Goal: Task Accomplishment & Management: Manage account settings

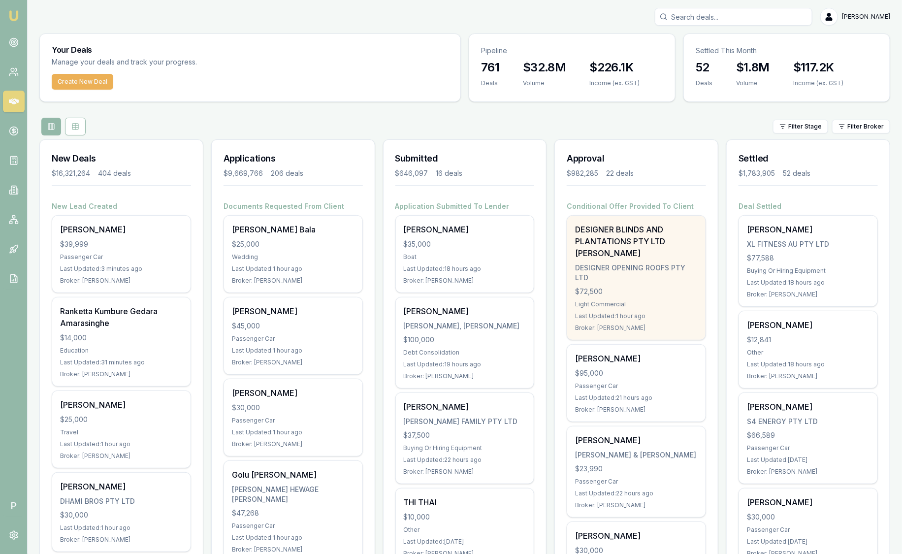
click at [668, 279] on div "DESIGNER OPENING ROOFS PTY LTD" at bounding box center [636, 273] width 123 height 20
click at [649, 268] on div "DESIGNER OPENING ROOFS PTY LTD" at bounding box center [636, 273] width 123 height 20
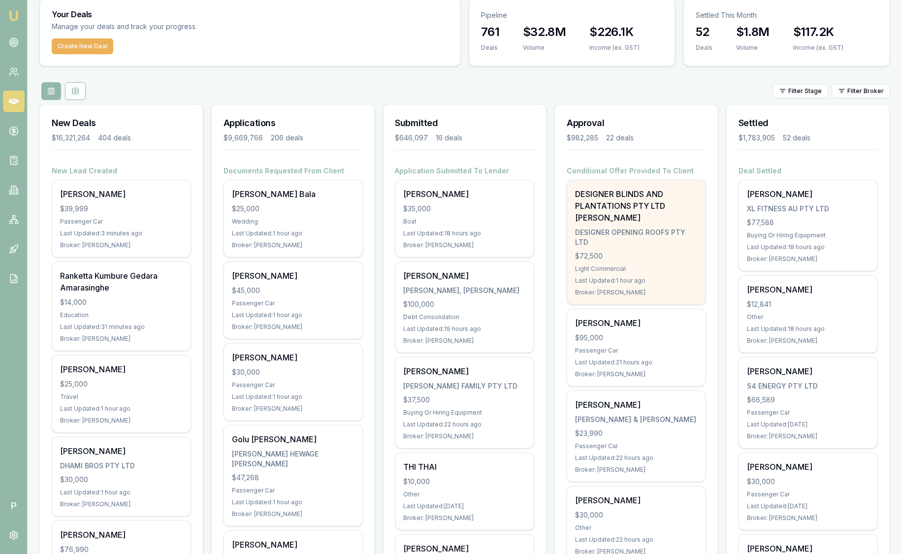
click at [665, 238] on div "DESIGNER OPENING ROOFS PTY LTD" at bounding box center [636, 238] width 123 height 20
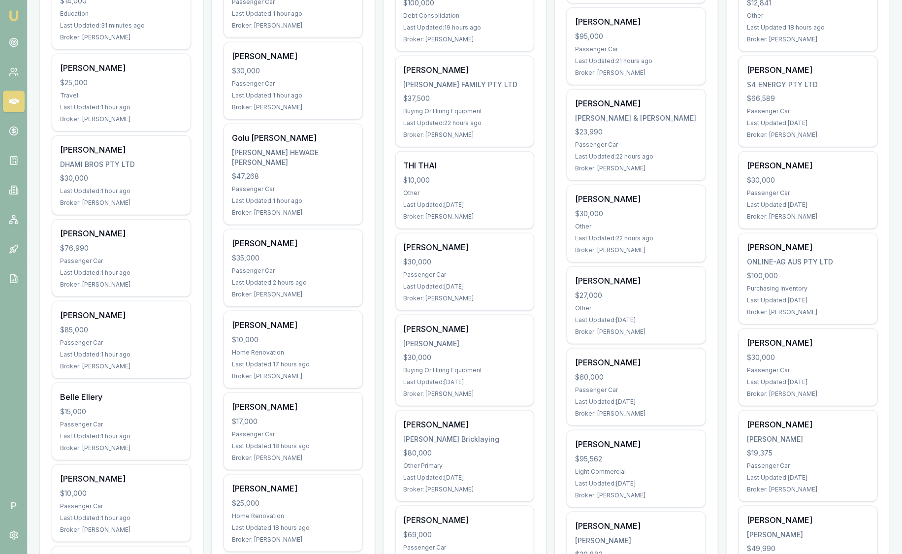
scroll to position [0, 0]
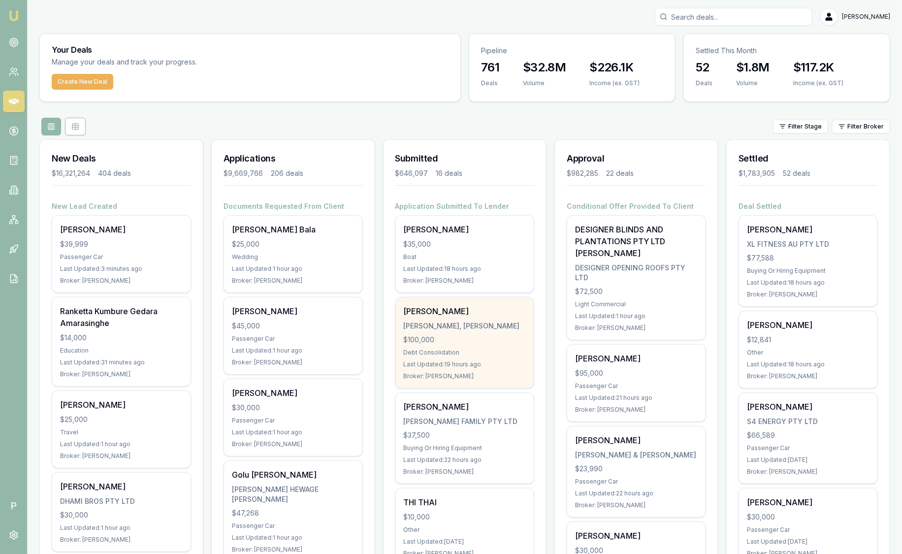
click at [498, 321] on div "Howarth-Smith, Ryan Patrick" at bounding box center [465, 326] width 123 height 10
click at [475, 309] on div "[PERSON_NAME]" at bounding box center [465, 311] width 123 height 12
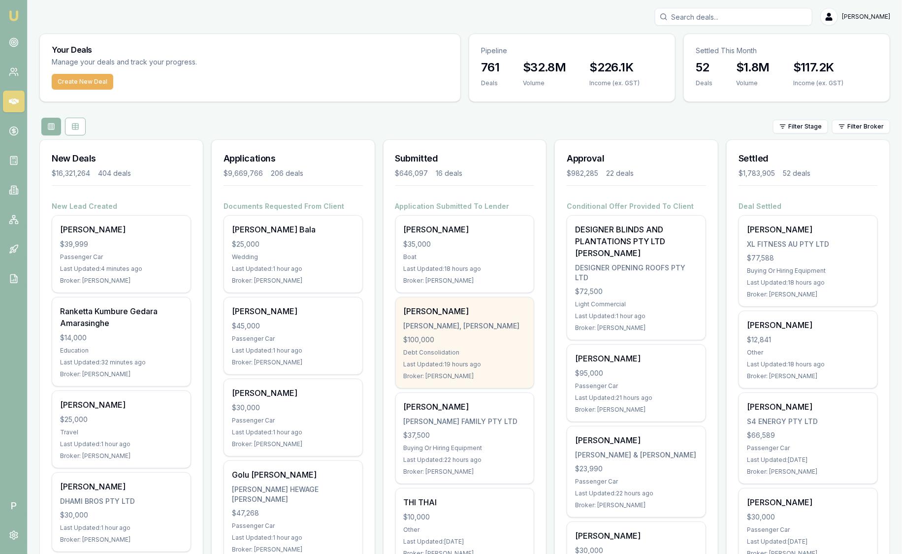
click at [475, 309] on div "[PERSON_NAME]" at bounding box center [465, 311] width 123 height 12
click at [452, 328] on div "Howarth-Smith, Ryan Patrick" at bounding box center [465, 326] width 123 height 10
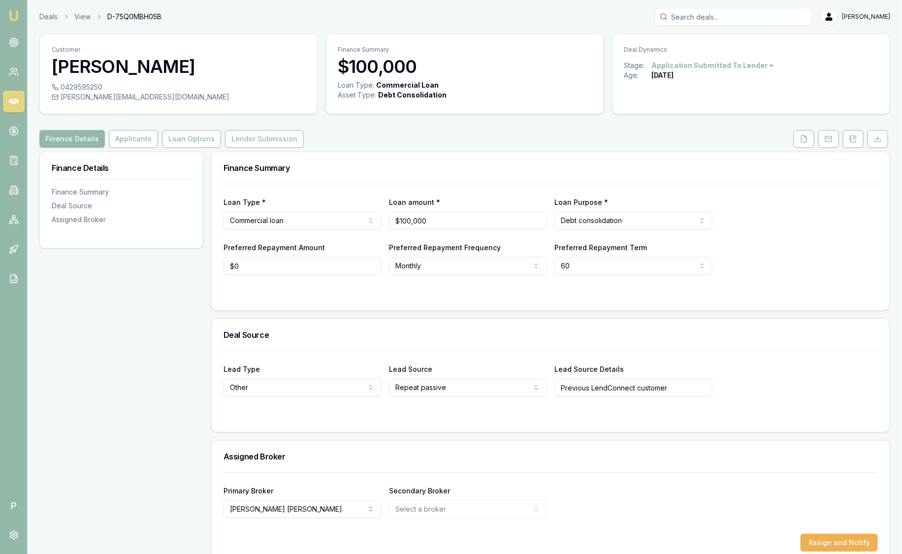
click at [610, 27] on div "Deals View D-75Q0MBH05B Sam Crouch Toggle Menu Customer Ryan Howarth-Smith 0429…" at bounding box center [465, 286] width 875 height 556
click at [722, 133] on button at bounding box center [853, 139] width 21 height 18
click at [722, 148] on div "Customer Ryan Howarth-Smith 0429595250 ryan@pedros.au Finance Summary $100,000 …" at bounding box center [464, 298] width 851 height 530
click at [722, 143] on button at bounding box center [853, 139] width 21 height 18
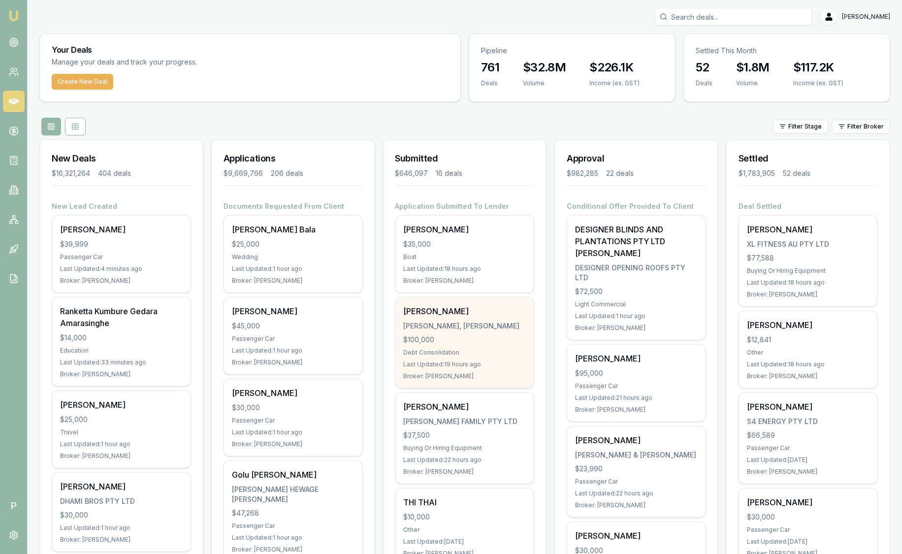
click at [438, 313] on div "[PERSON_NAME]" at bounding box center [465, 311] width 123 height 12
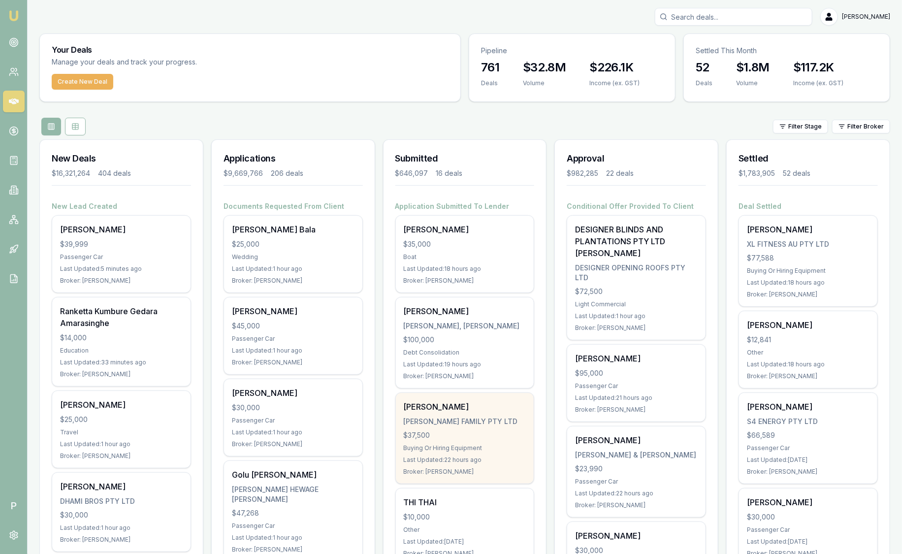
click at [479, 417] on div "[PERSON_NAME] FAMILY PTY LTD" at bounding box center [465, 422] width 123 height 10
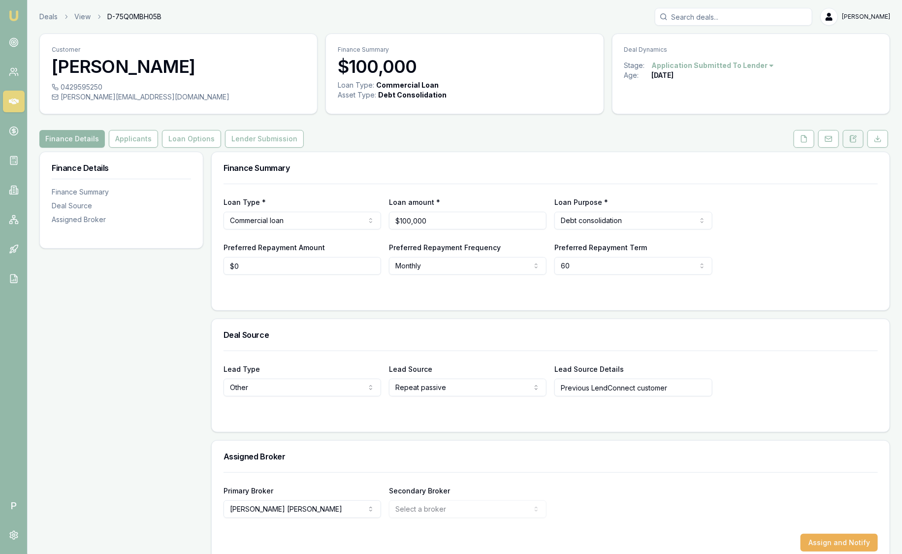
click at [858, 138] on icon at bounding box center [854, 139] width 8 height 8
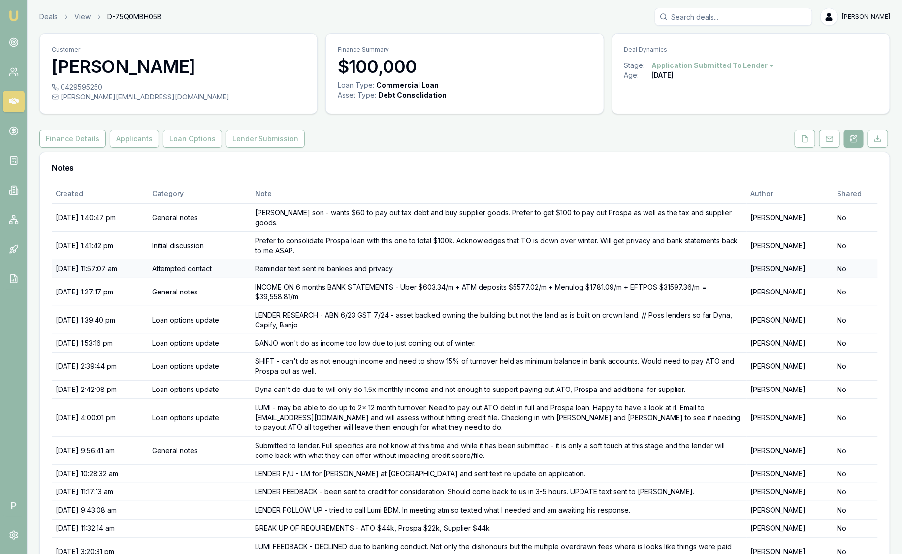
scroll to position [91, 0]
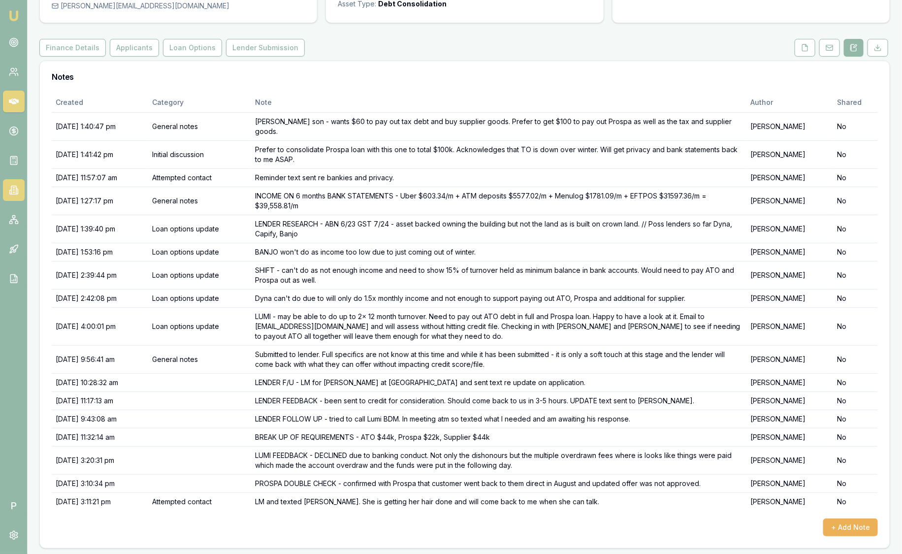
click at [12, 190] on icon at bounding box center [14, 190] width 10 height 10
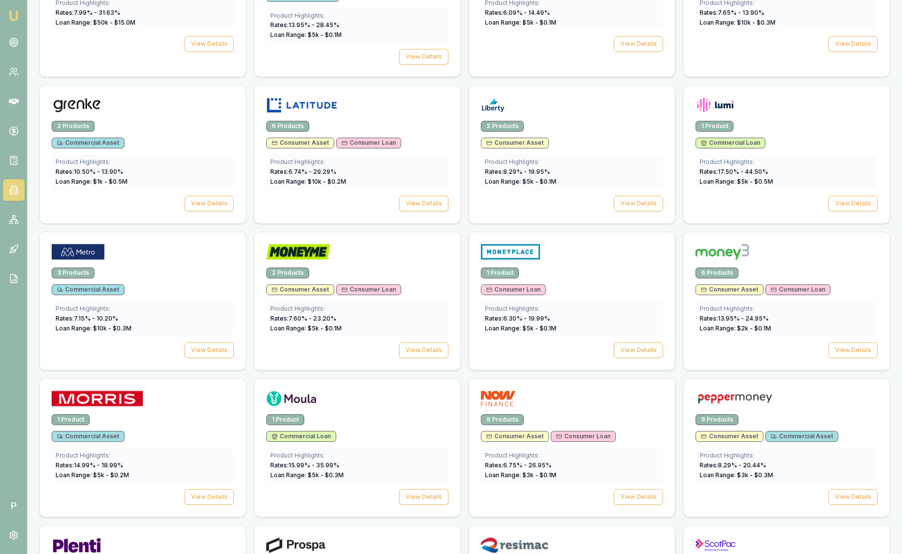
scroll to position [945, 0]
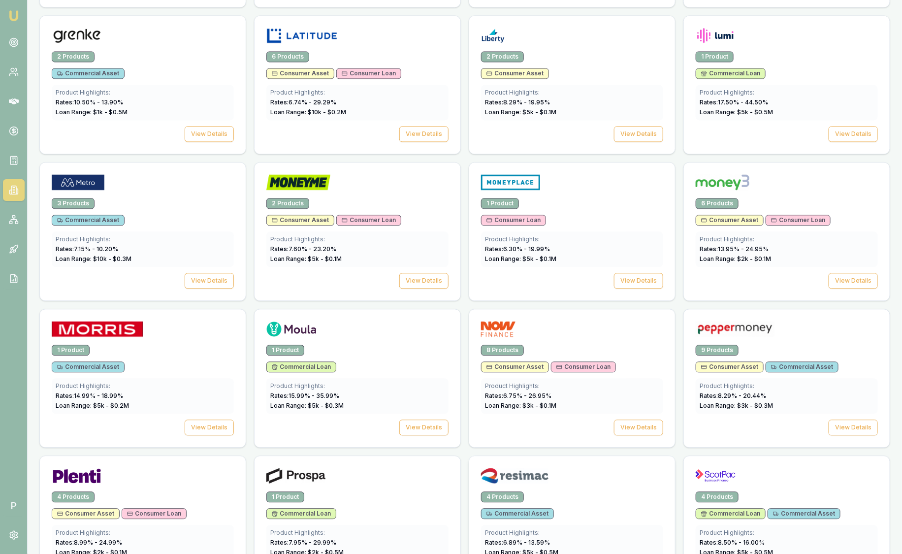
click at [568, 471] on div at bounding box center [572, 478] width 182 height 20
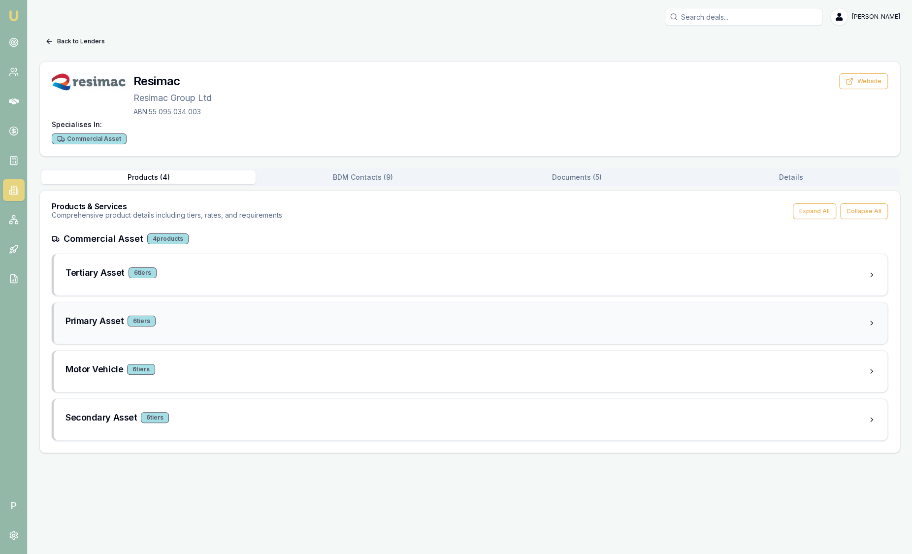
click at [240, 322] on div "Primary Asset 6 tier s" at bounding box center [467, 321] width 802 height 14
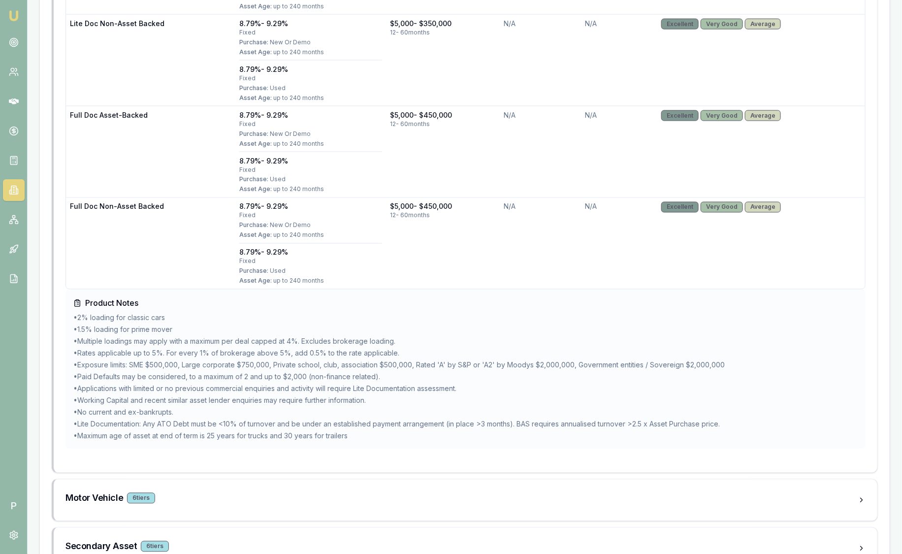
scroll to position [729, 0]
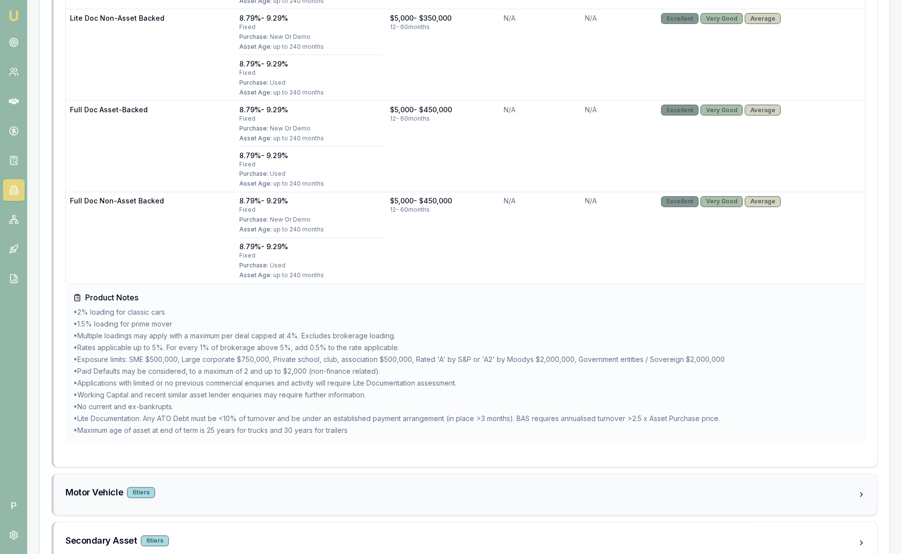
click at [247, 490] on div "Motor Vehicle 6 tier s" at bounding box center [462, 493] width 792 height 14
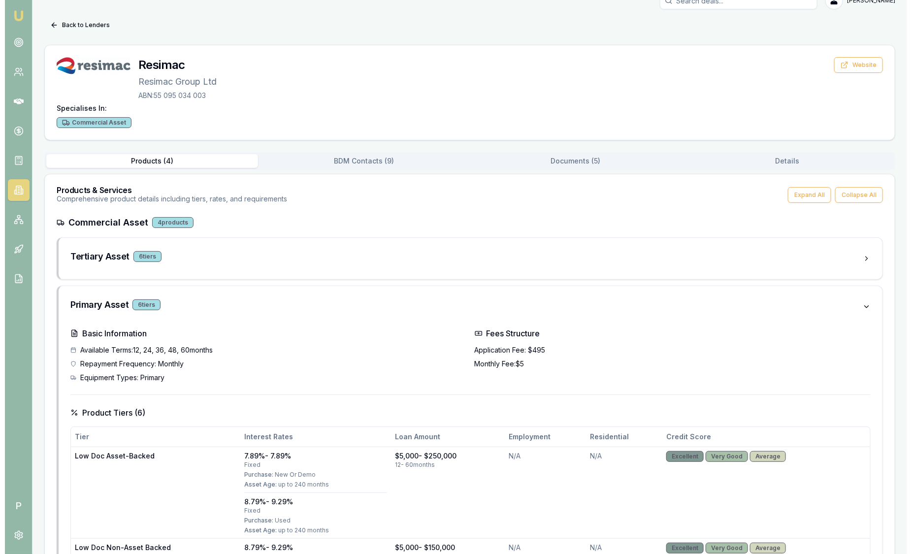
scroll to position [0, 0]
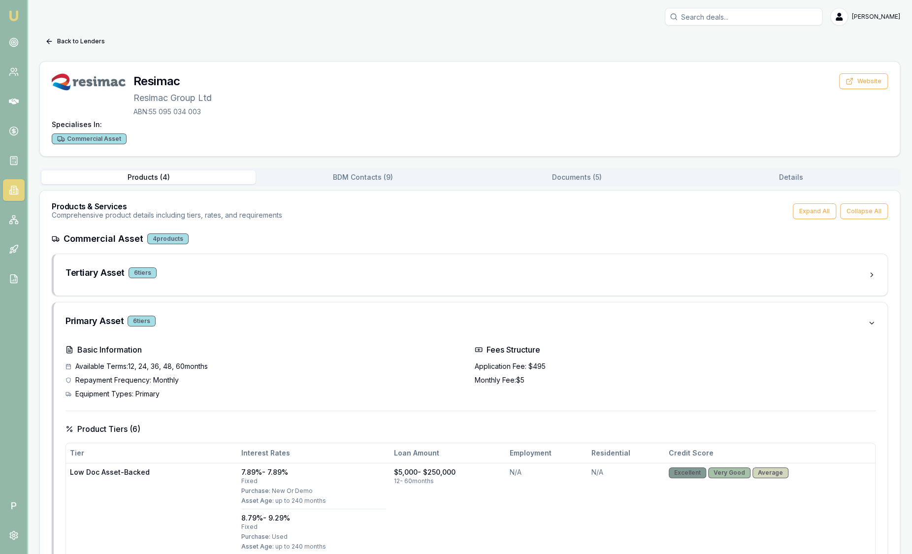
click at [558, 179] on button "Documents ( 5 )" at bounding box center [577, 177] width 214 height 14
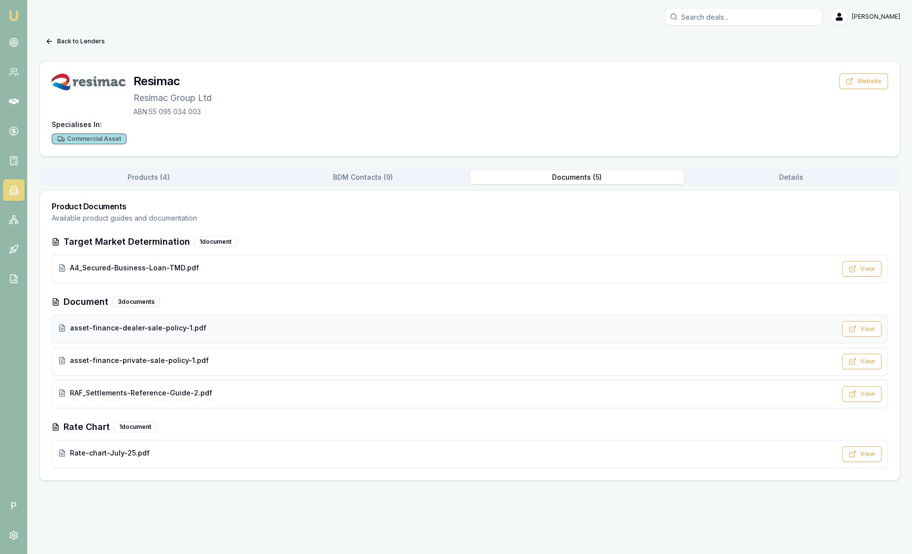
click at [185, 329] on span "asset-finance-dealer-sale-policy-1.pdf" at bounding box center [138, 328] width 136 height 10
click at [178, 450] on div "Rate-chart-July-25.pdf" at bounding box center [447, 453] width 778 height 10
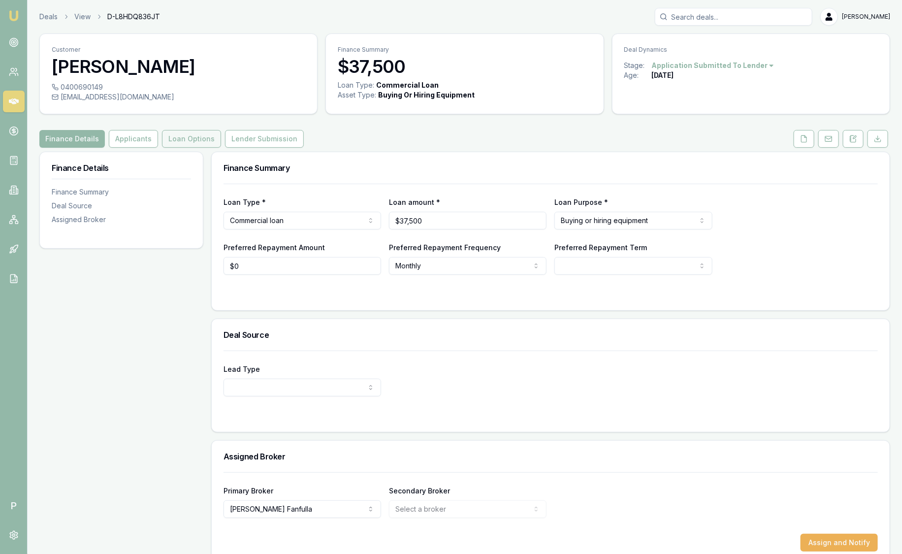
click at [196, 143] on button "Loan Options" at bounding box center [191, 139] width 59 height 18
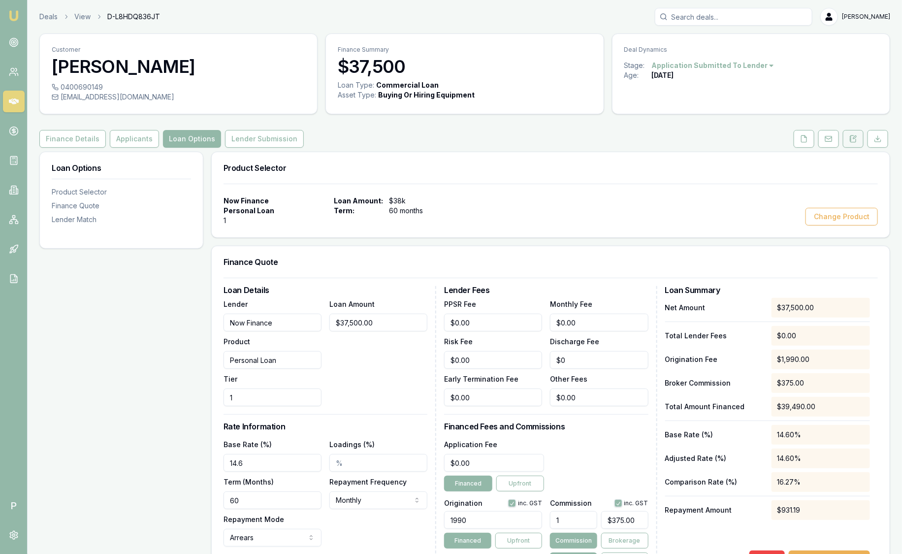
click at [852, 135] on icon at bounding box center [853, 138] width 5 height 6
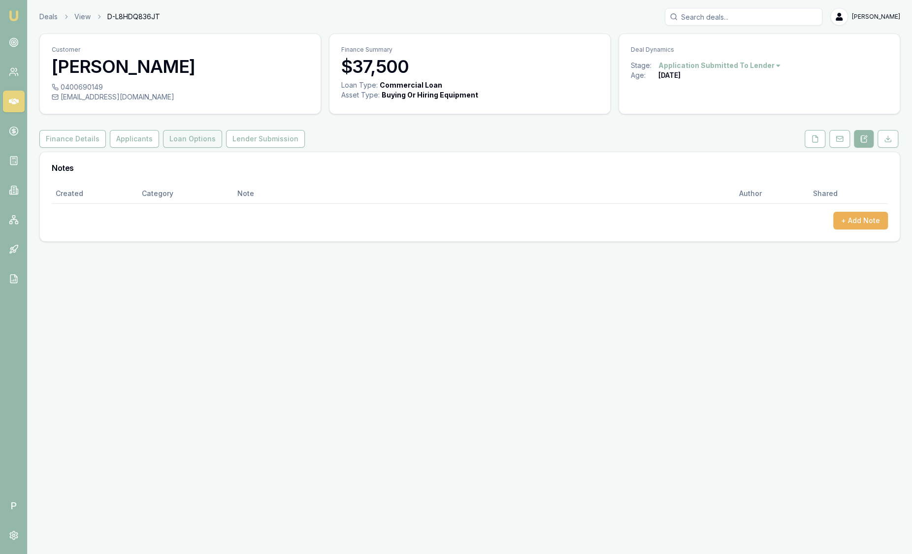
click at [196, 141] on button "Loan Options" at bounding box center [192, 139] width 59 height 18
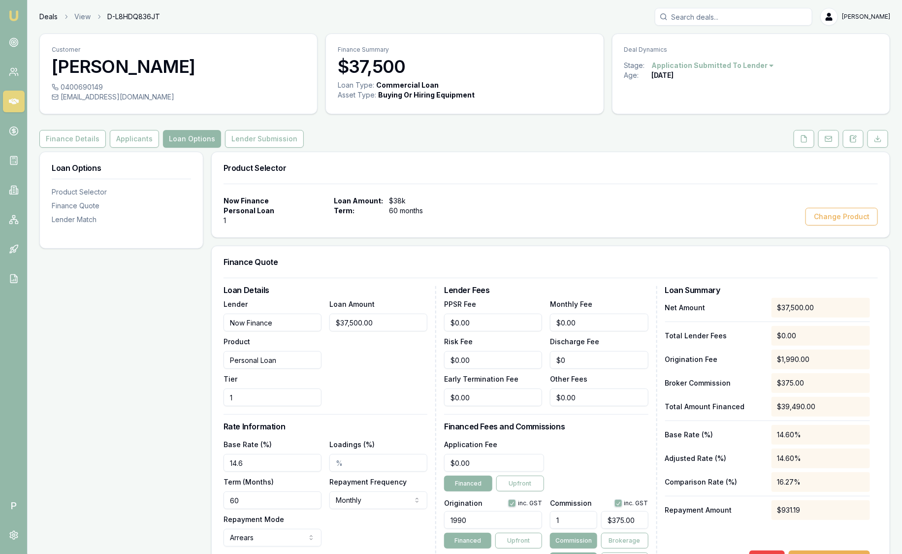
click at [47, 18] on link "Deals" at bounding box center [48, 17] width 18 height 10
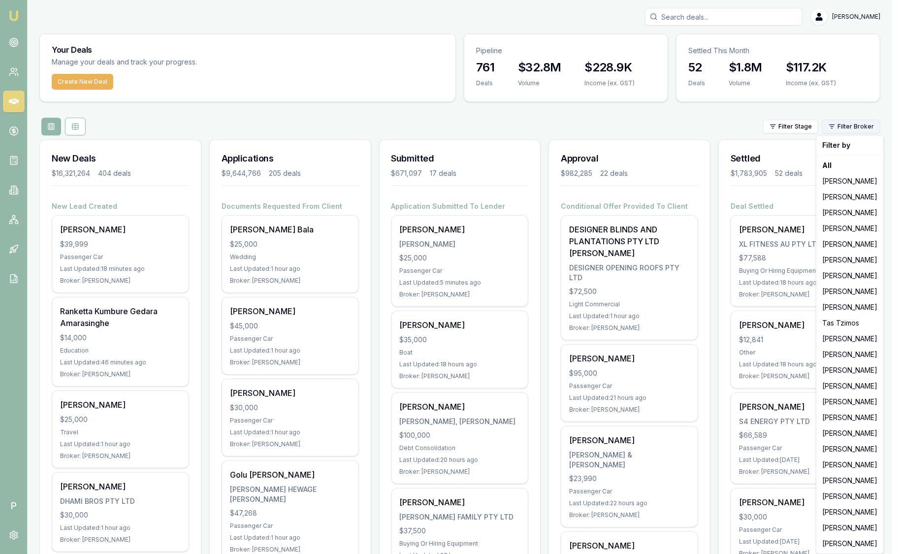
click at [867, 131] on html "Emu Broker P Sam Crouch Toggle Menu Your Deals Manage your deals and track your…" at bounding box center [451, 277] width 902 height 554
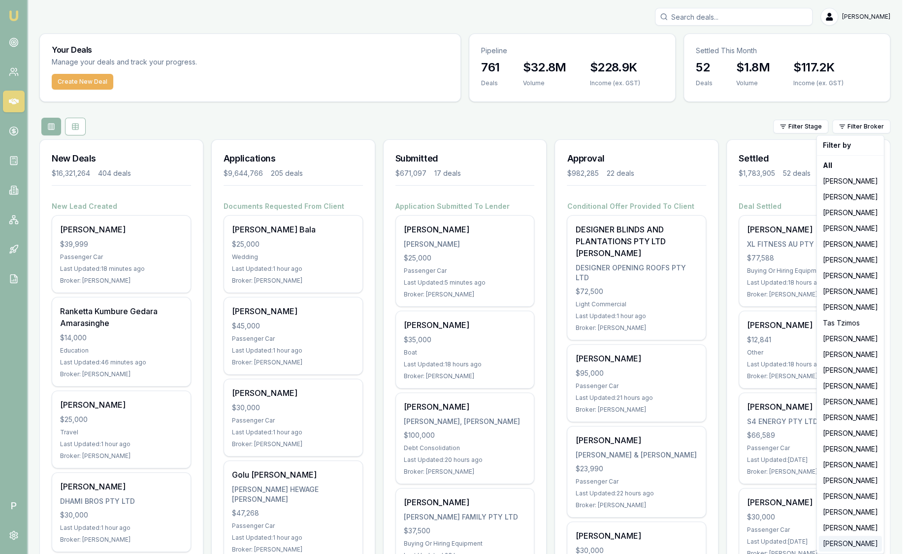
click at [835, 544] on div "Ray Guan" at bounding box center [850, 544] width 63 height 16
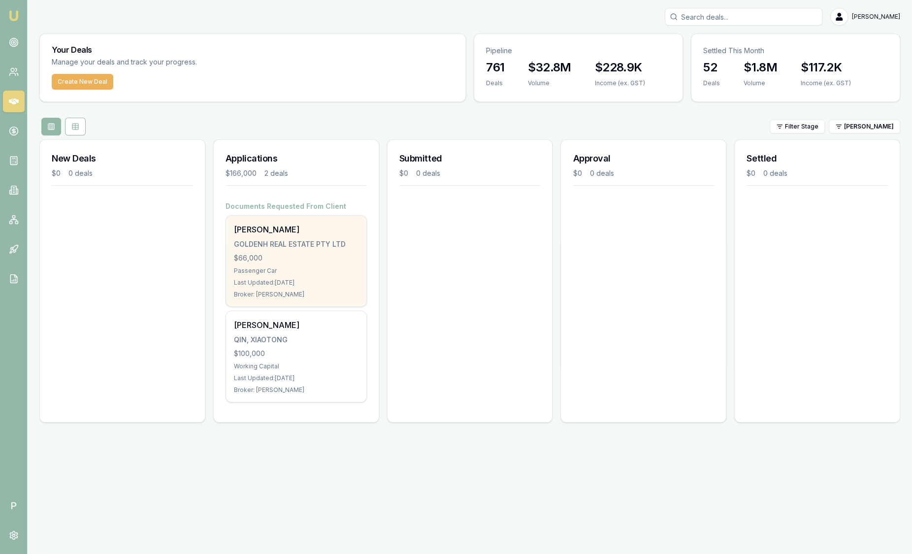
click at [295, 221] on div "Lei Wang GOLDENH REAL ESTATE PTY LTD $66,000 Passenger Car Last Updated: 1 day …" at bounding box center [296, 261] width 140 height 91
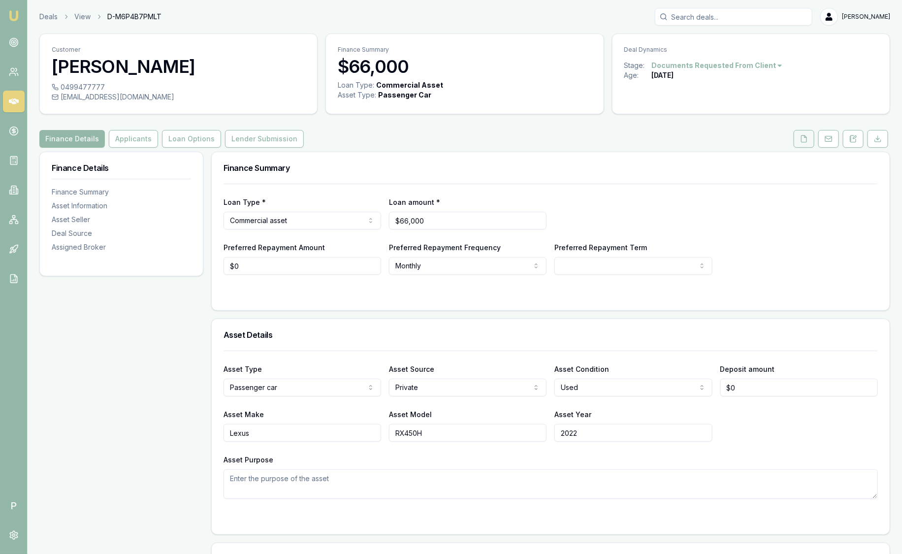
click at [806, 140] on icon at bounding box center [804, 139] width 8 height 8
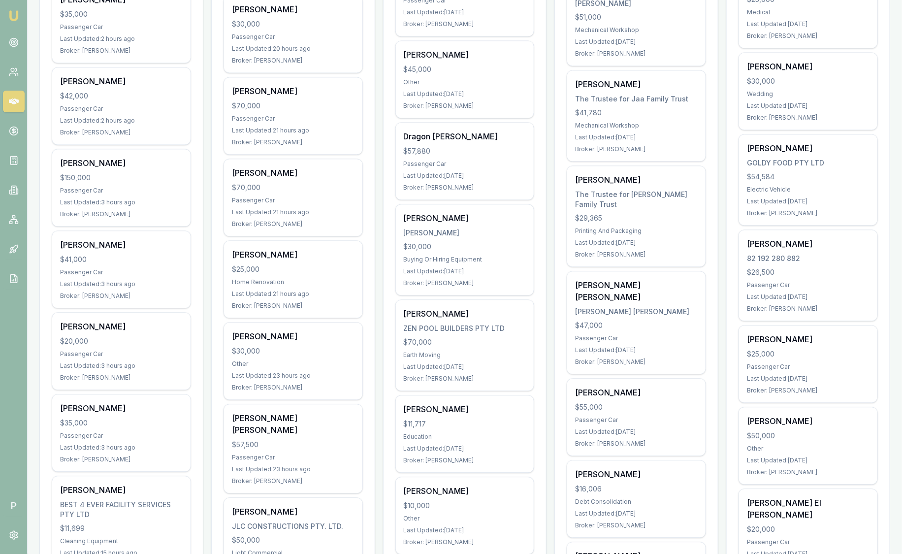
scroll to position [982, 0]
